Goal: Information Seeking & Learning: Learn about a topic

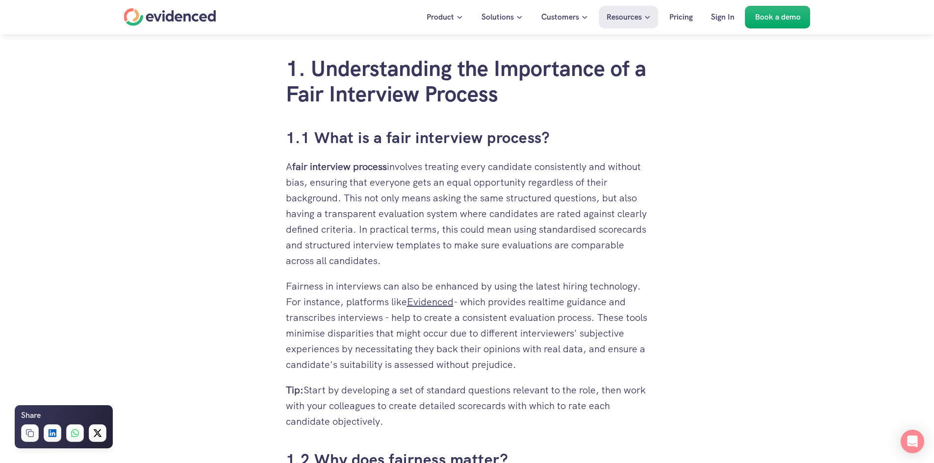
scroll to position [441, 0]
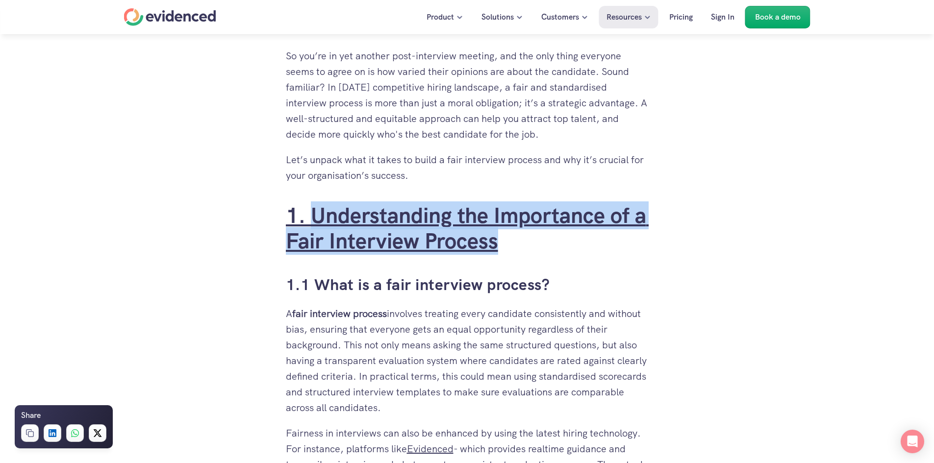
drag, startPoint x: 518, startPoint y: 233, endPoint x: 311, endPoint y: 215, distance: 207.7
click at [311, 215] on h2 "1. Understanding the Importance of a Fair Interview Process" at bounding box center [467, 229] width 363 height 52
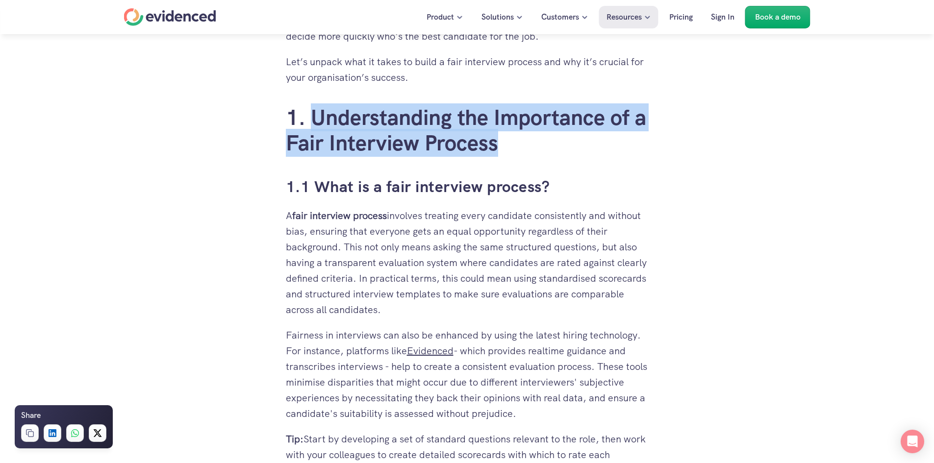
scroll to position [588, 0]
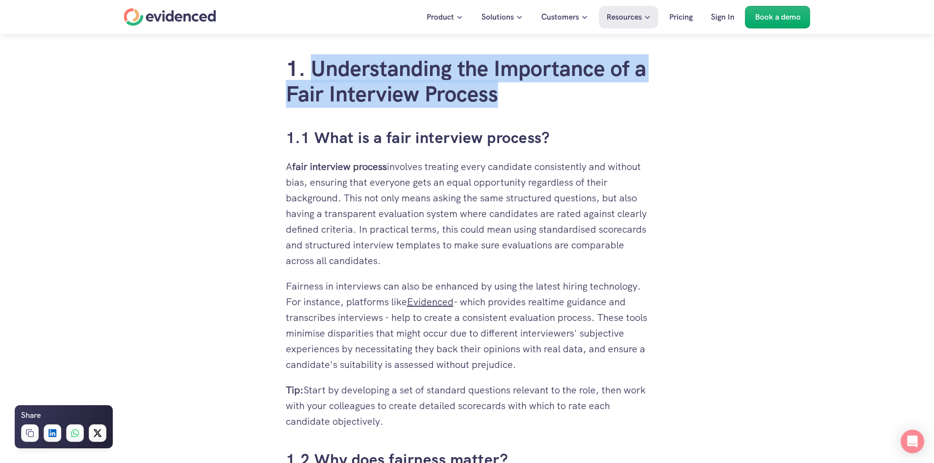
drag, startPoint x: 380, startPoint y: 259, endPoint x: 285, endPoint y: 171, distance: 129.8
copy p "A fair interview process involves treating every candidate consistently and wit…"
click at [571, 250] on p "A fair interview process involves treating every candidate consistently and wit…" at bounding box center [467, 214] width 363 height 110
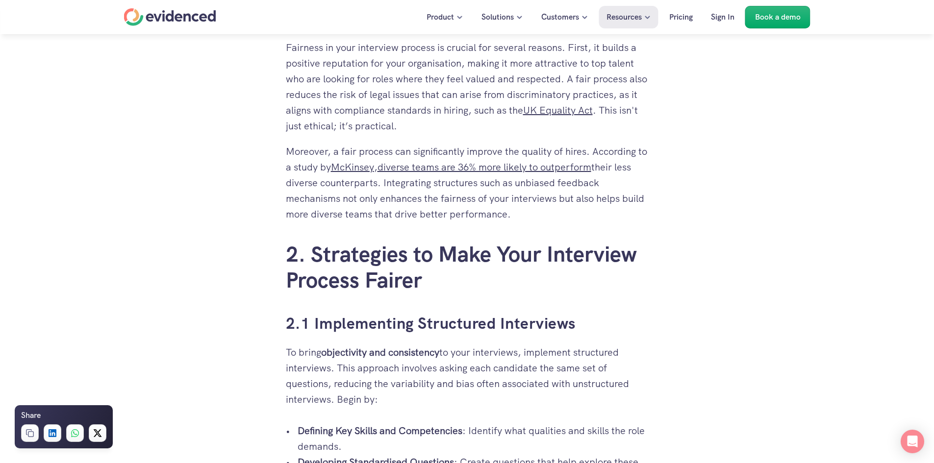
scroll to position [1127, 0]
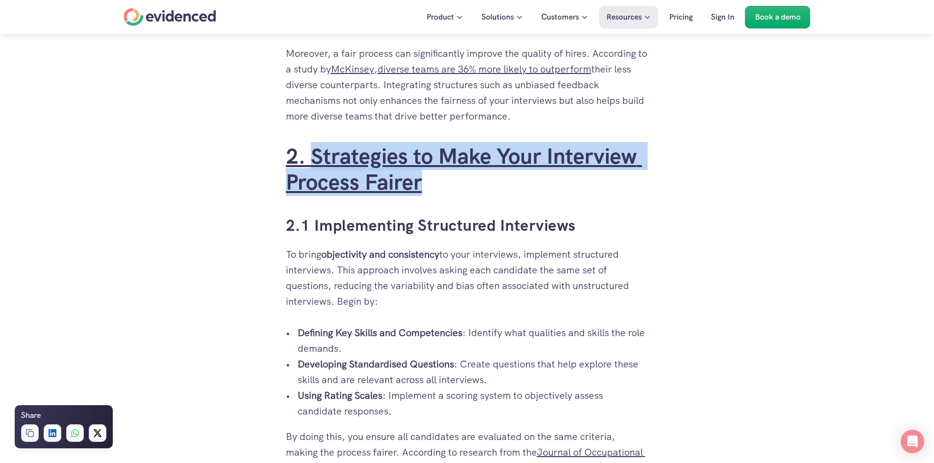
drag, startPoint x: 434, startPoint y: 186, endPoint x: 314, endPoint y: 155, distance: 124.0
click at [313, 156] on h2 "2. Strategies to Make Your Interview Process Fairer" at bounding box center [467, 170] width 363 height 52
copy link "Strategies to Make Your Interview Process Fairer"
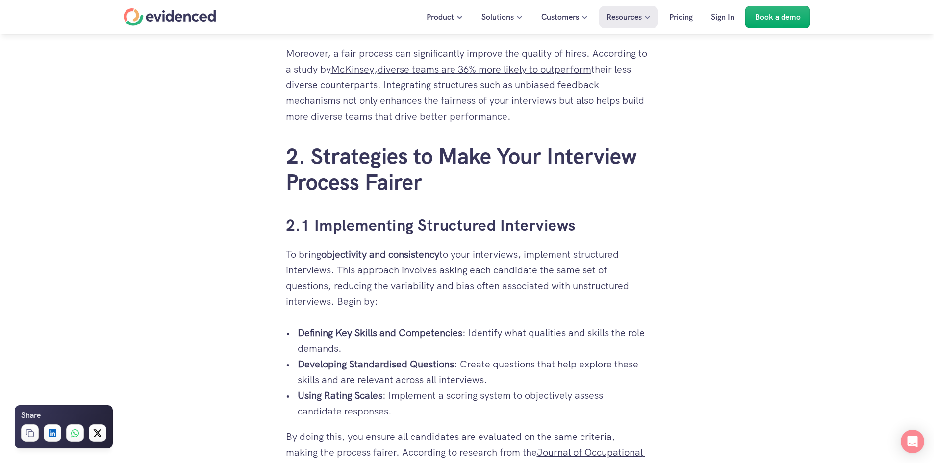
drag, startPoint x: 623, startPoint y: 245, endPoint x: 619, endPoint y: 248, distance: 5.0
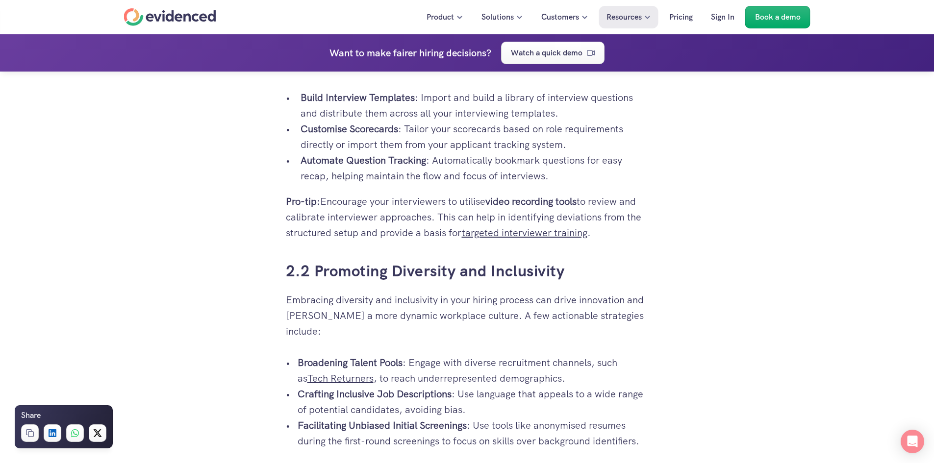
scroll to position [1667, 0]
